Goal: Information Seeking & Learning: Learn about a topic

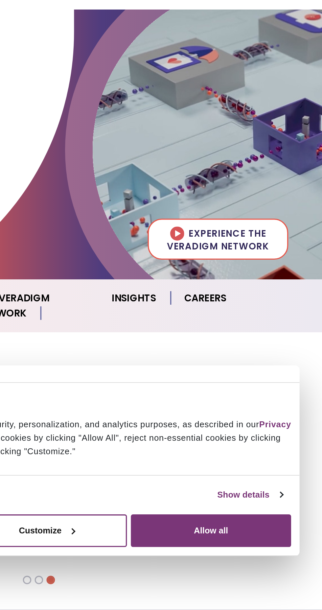
click at [179, 268] on li "Healthcare Providers" at bounding box center [174, 264] width 54 height 22
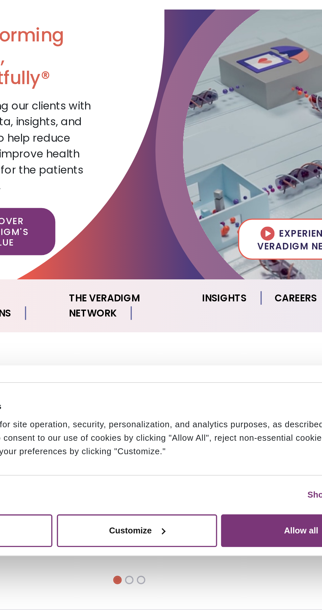
click at [147, 211] on link "The Veradigm Network" at bounding box center [152, 215] width 78 height 26
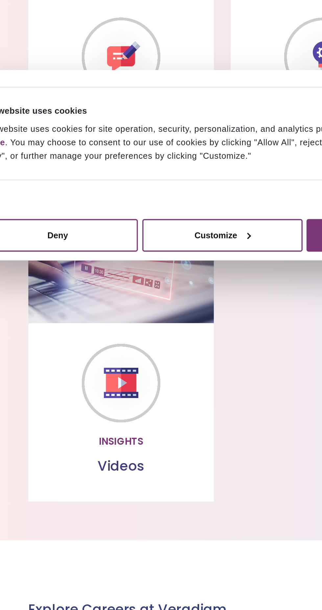
scroll to position [424, 0]
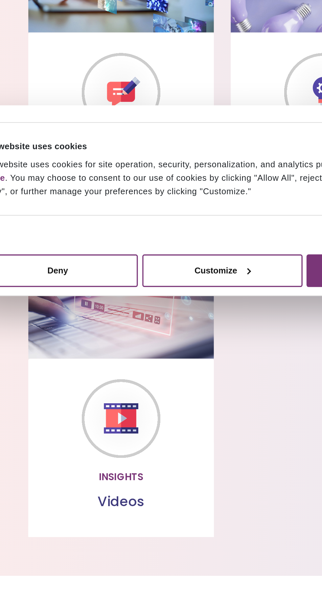
click at [113, 428] on img at bounding box center [102, 432] width 49 height 18
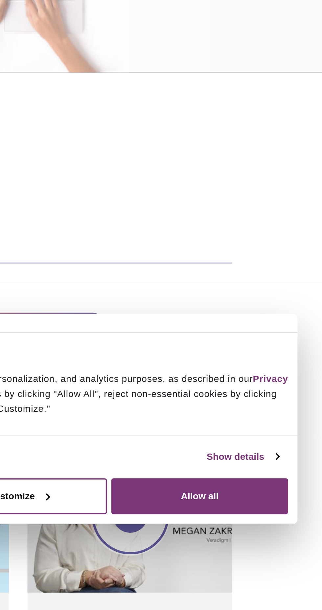
click at [274, 349] on button "Allow all" at bounding box center [257, 345] width 94 height 19
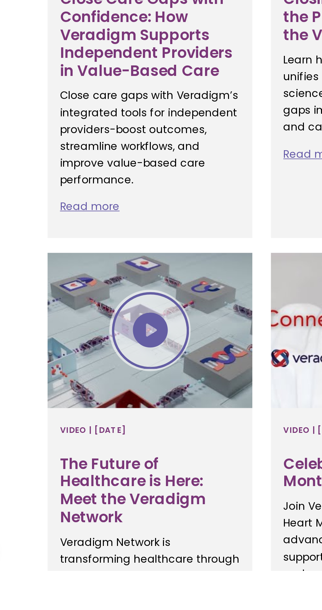
scroll to position [159, 0]
